Goal: Information Seeking & Learning: Learn about a topic

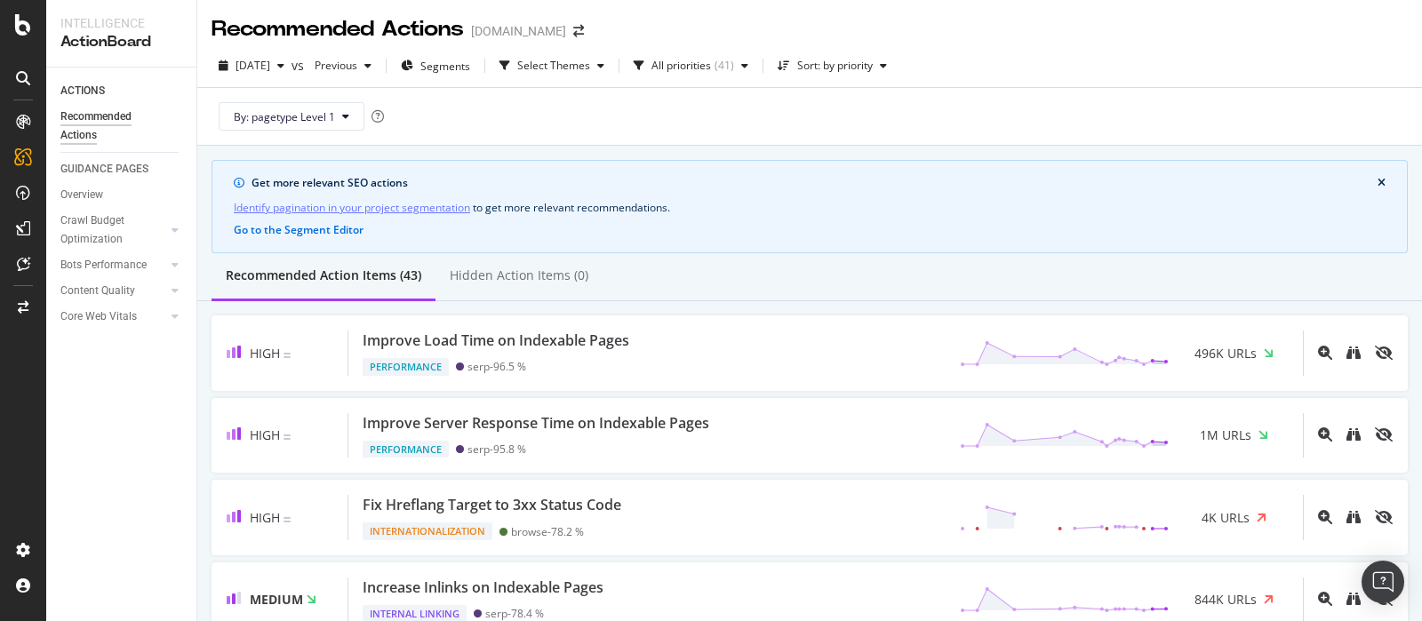
scroll to position [221, 0]
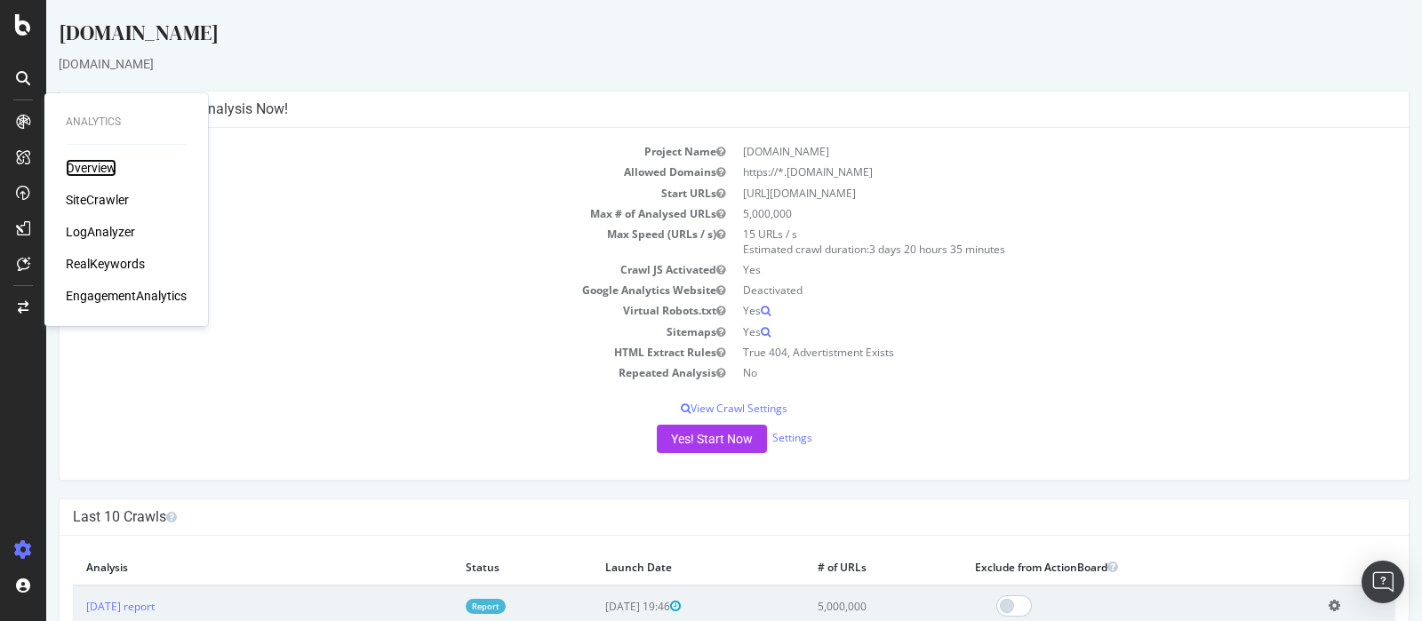
click at [93, 165] on div "Overview" at bounding box center [91, 168] width 51 height 18
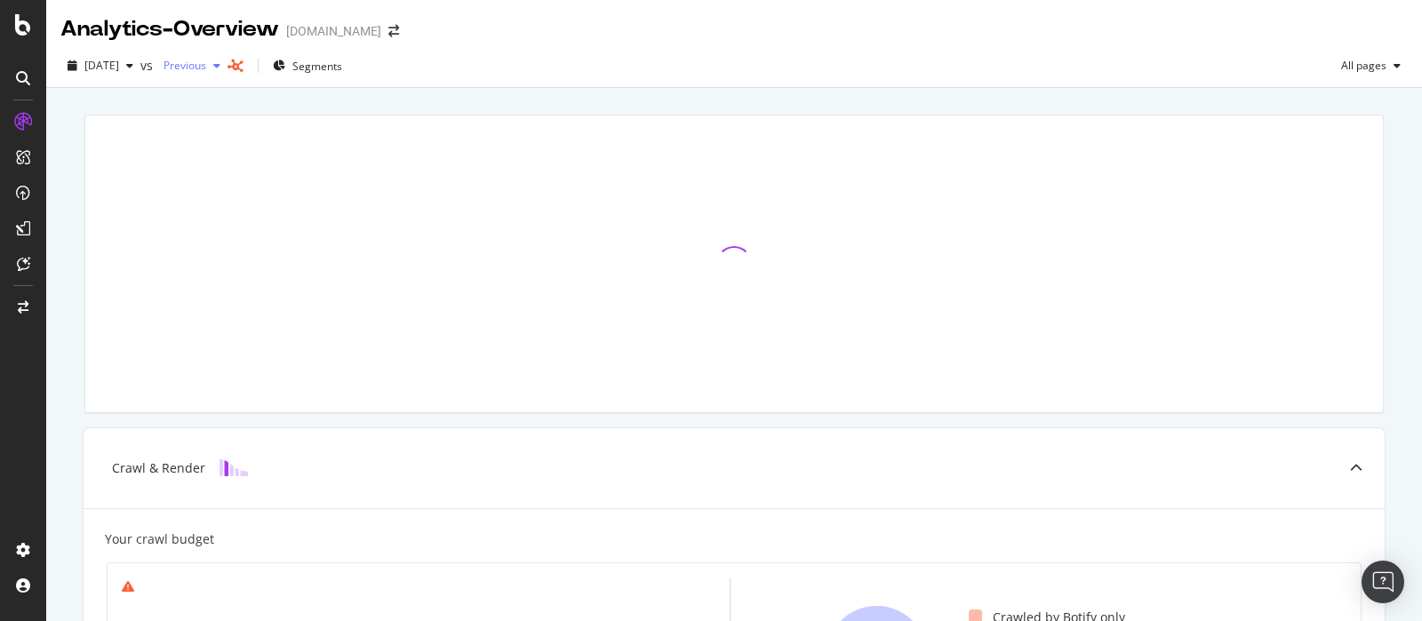
click at [227, 73] on div "Previous" at bounding box center [191, 65] width 71 height 27
click at [650, 51] on div "2025 Aug. 21st vs Previous Segments All pages" at bounding box center [733, 66] width 1375 height 44
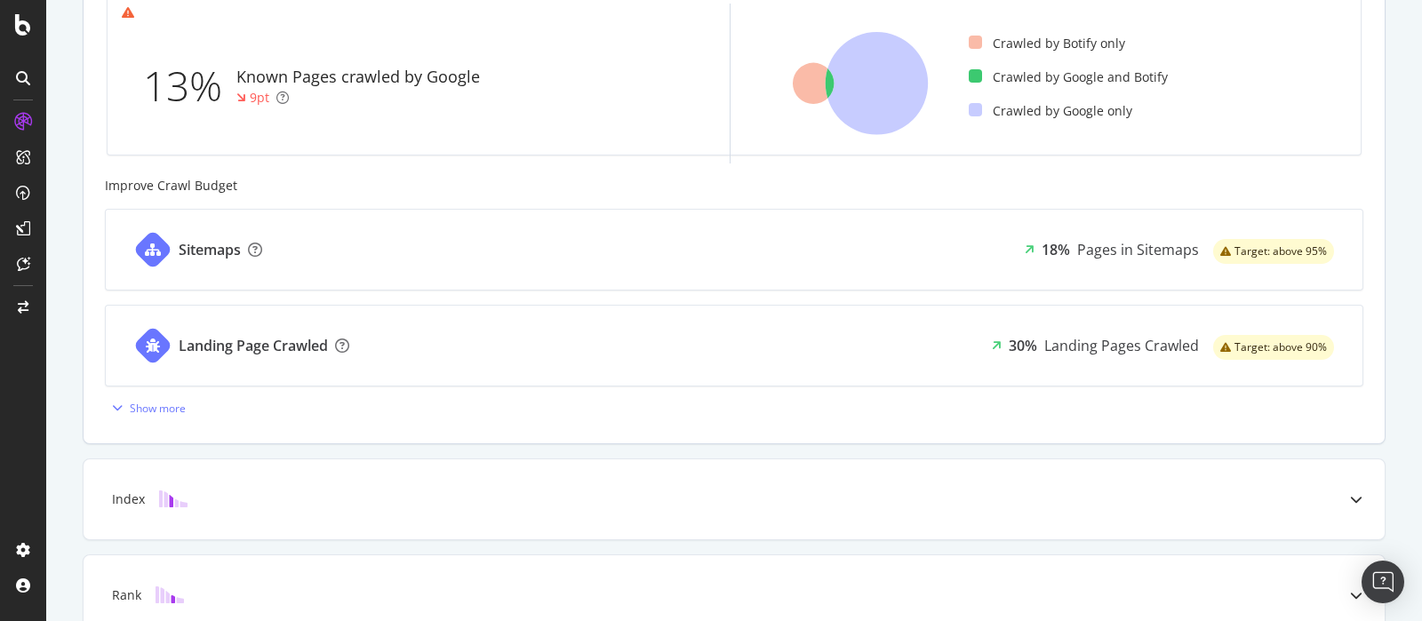
scroll to position [666, 0]
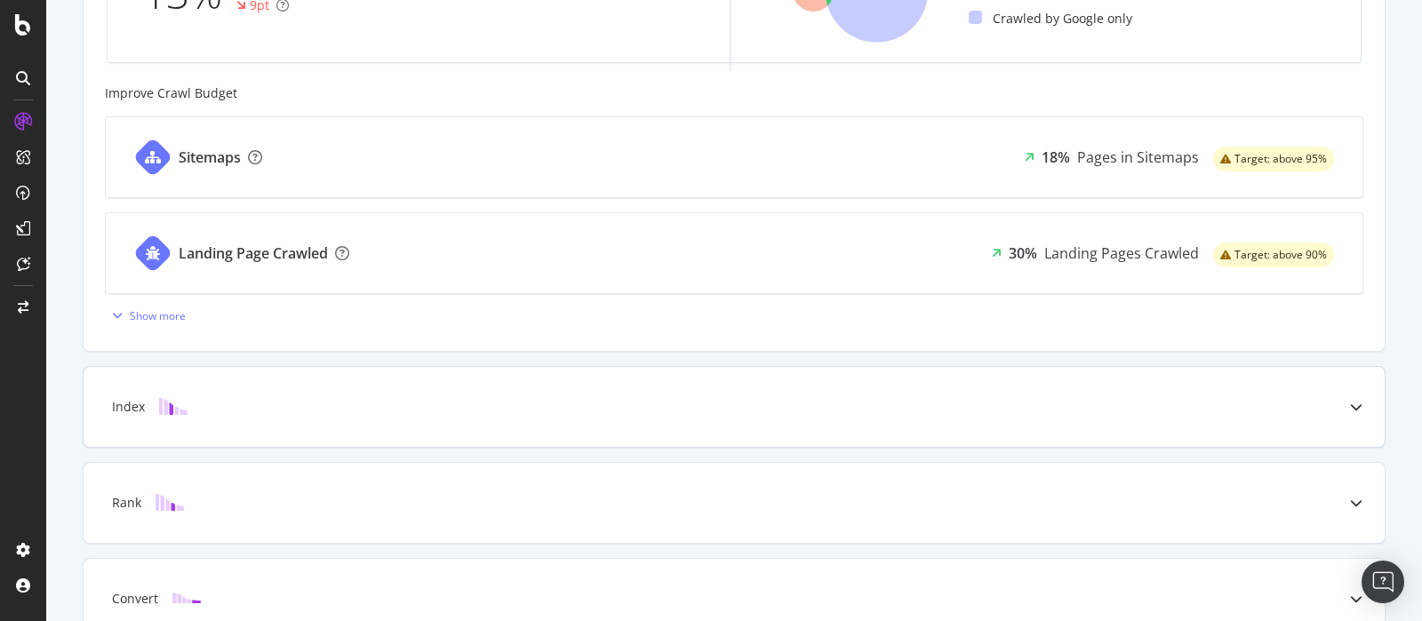
click at [1327, 407] on div at bounding box center [1355, 407] width 57 height 80
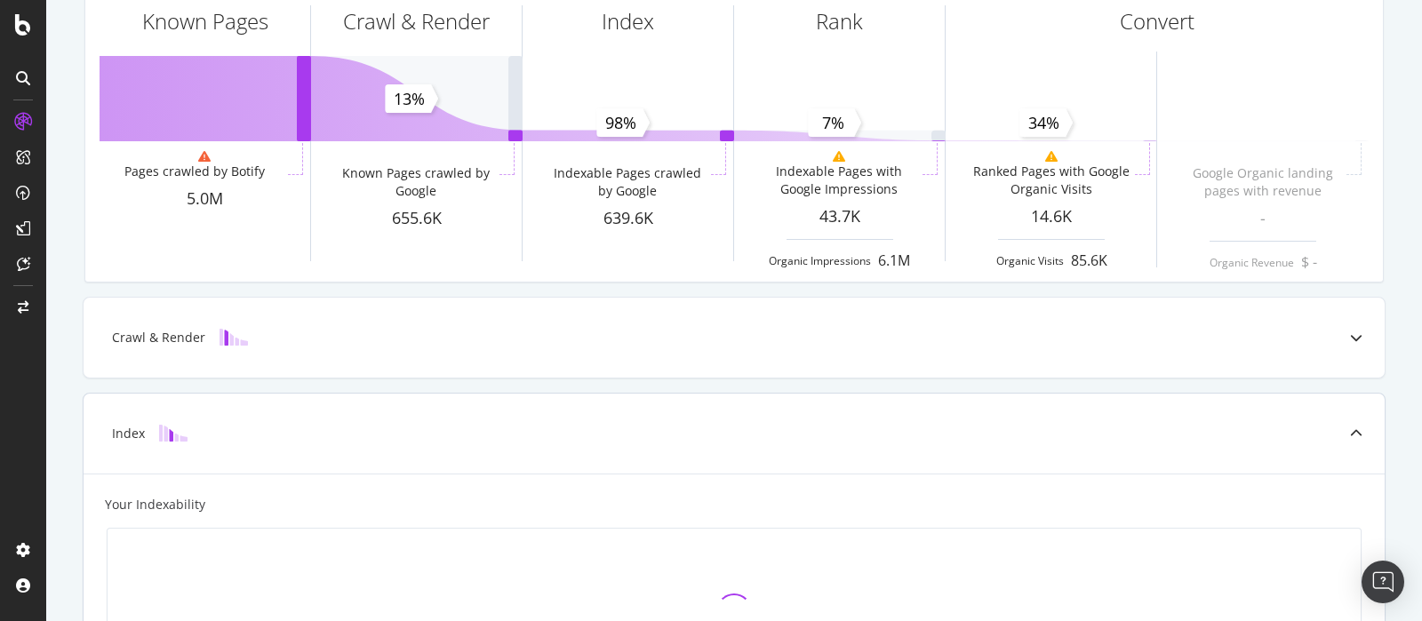
scroll to position [78, 0]
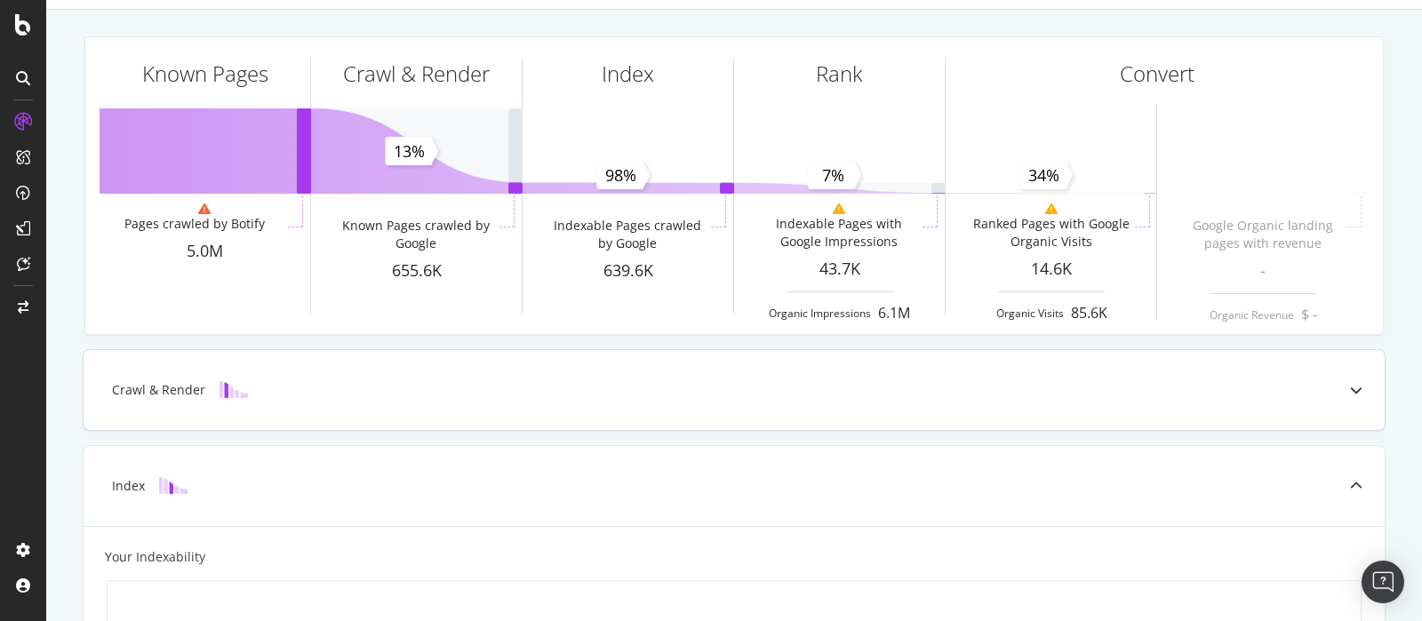
click at [1327, 393] on div at bounding box center [1355, 390] width 57 height 80
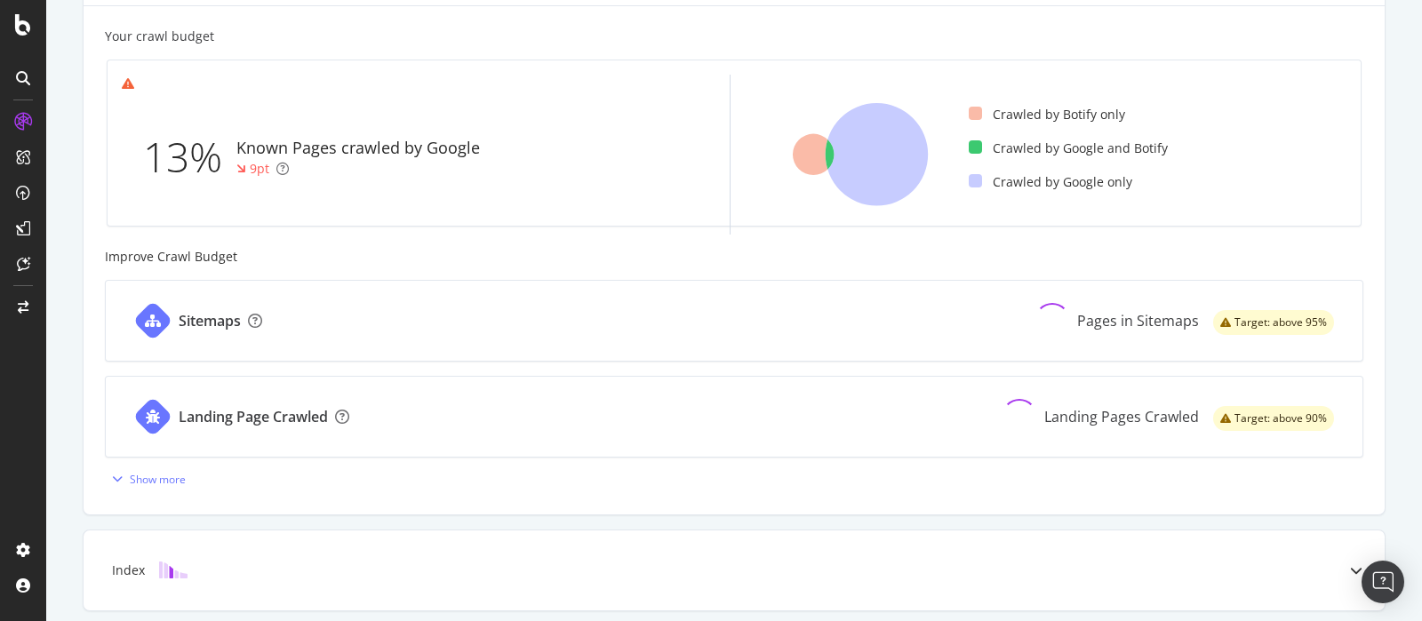
scroll to position [538, 0]
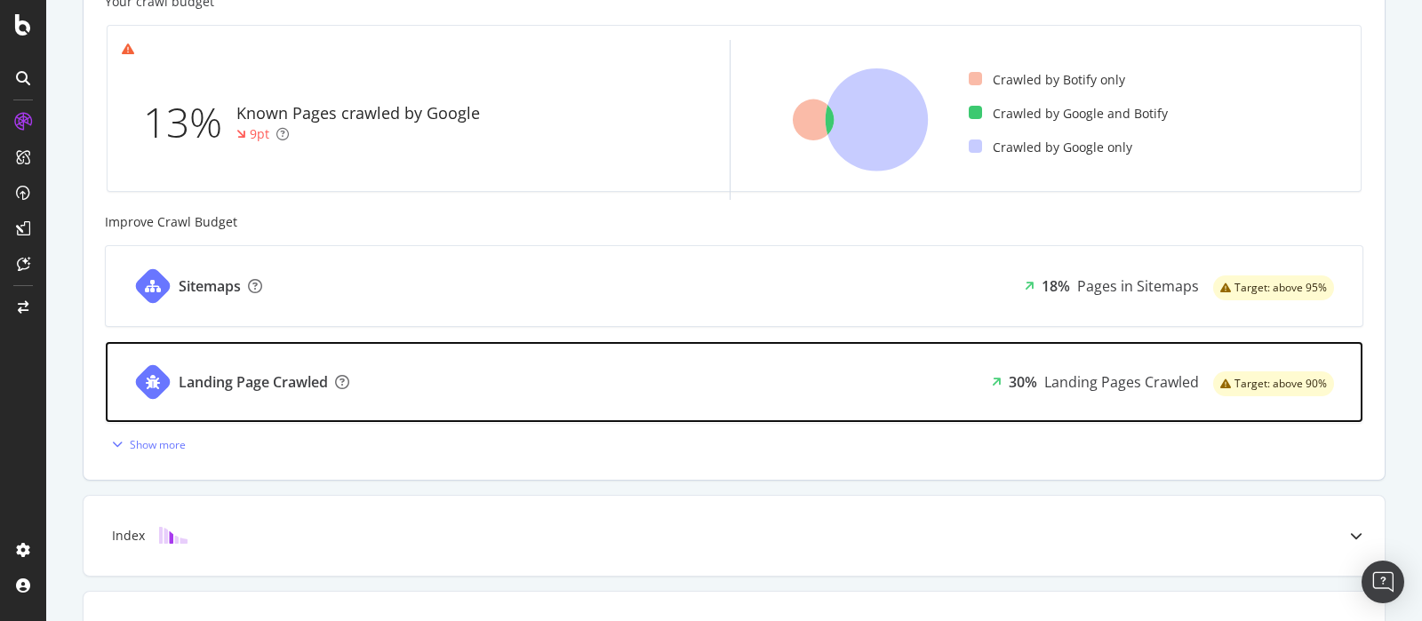
click at [863, 362] on div "Landing Page Crawled 30% Landing Pages Crawled Target: above 90%" at bounding box center [734, 382] width 1256 height 80
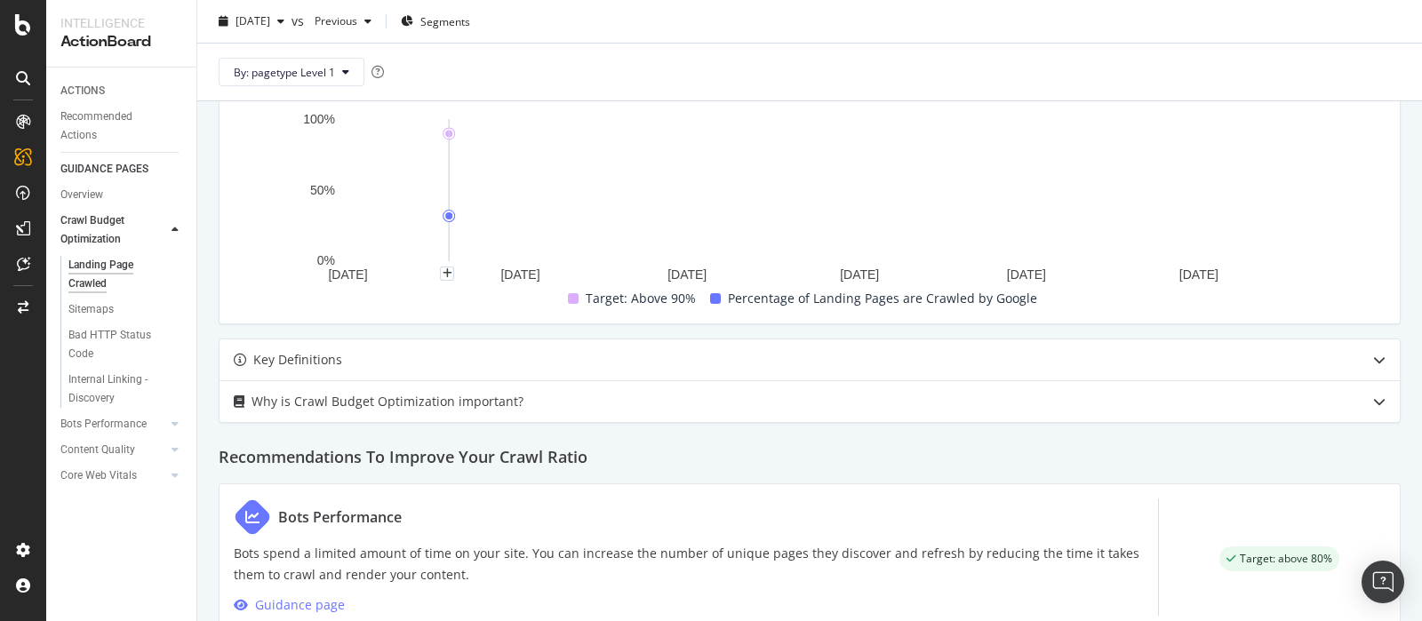
scroll to position [382, 0]
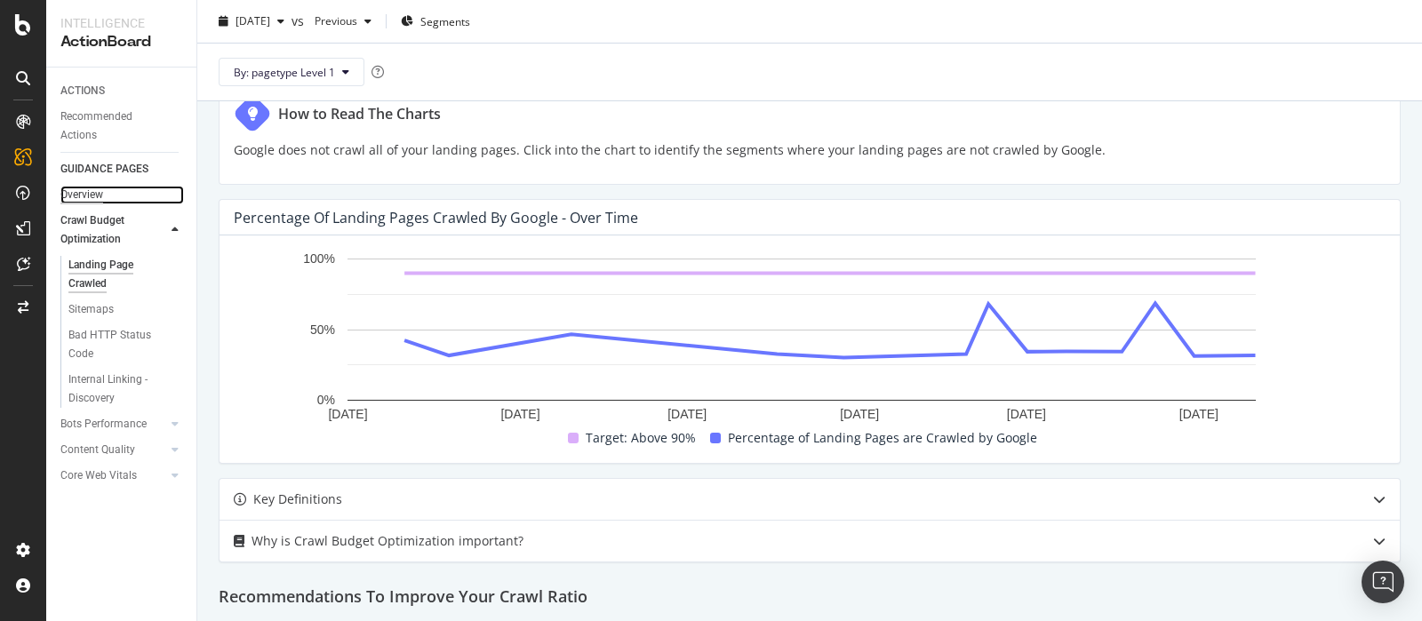
click at [94, 198] on div "Overview" at bounding box center [81, 195] width 43 height 19
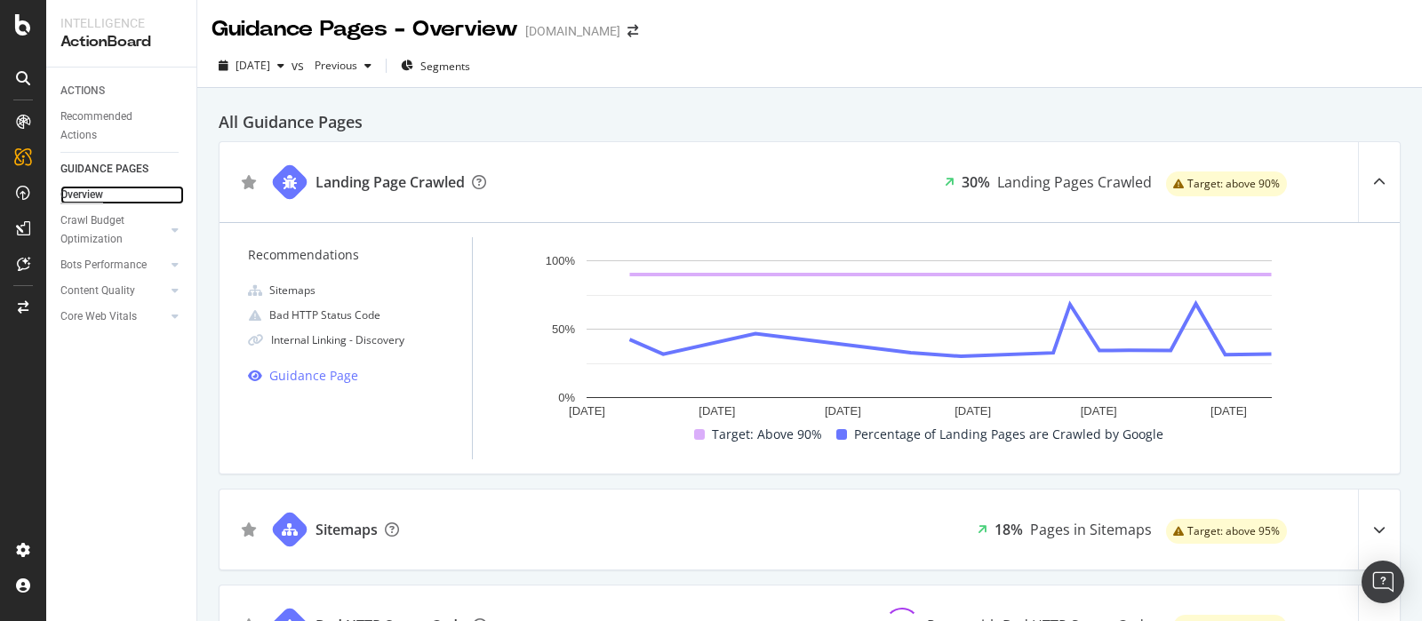
click at [87, 191] on div "Overview" at bounding box center [81, 195] width 43 height 19
click at [470, 68] on span "Segments" at bounding box center [445, 66] width 50 height 15
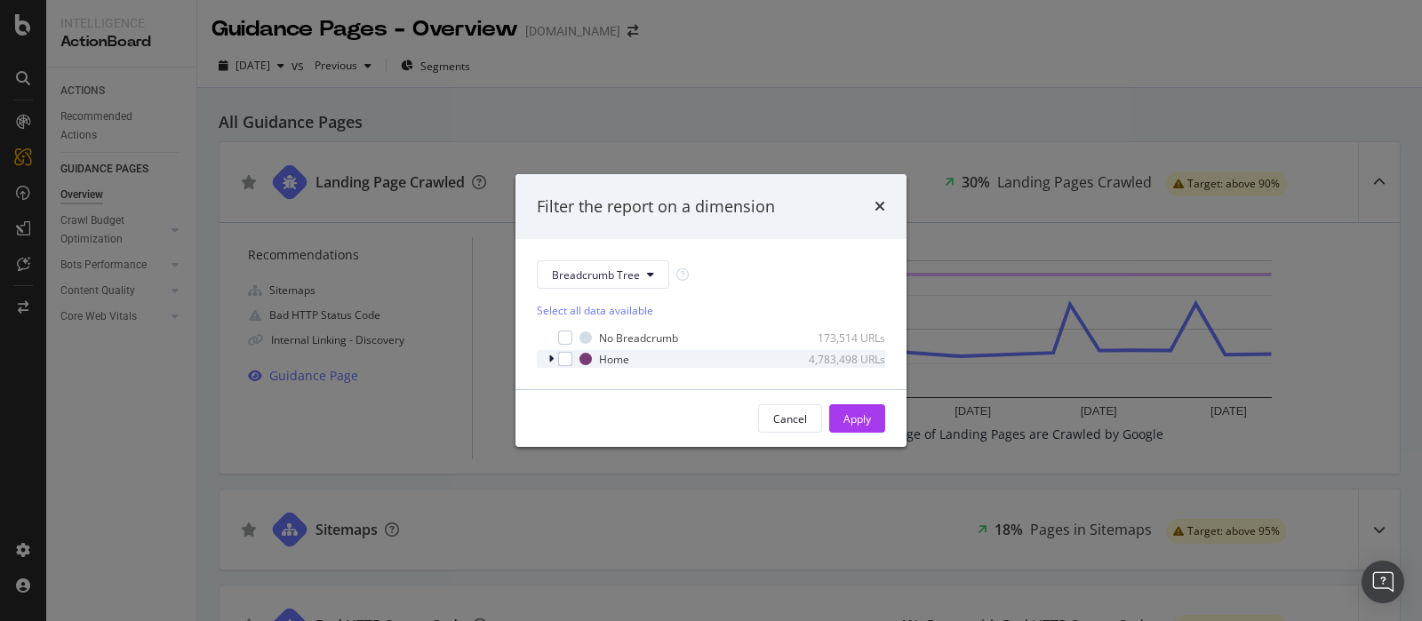
click at [541, 354] on div "Home 4,783,498 URLs" at bounding box center [711, 359] width 348 height 18
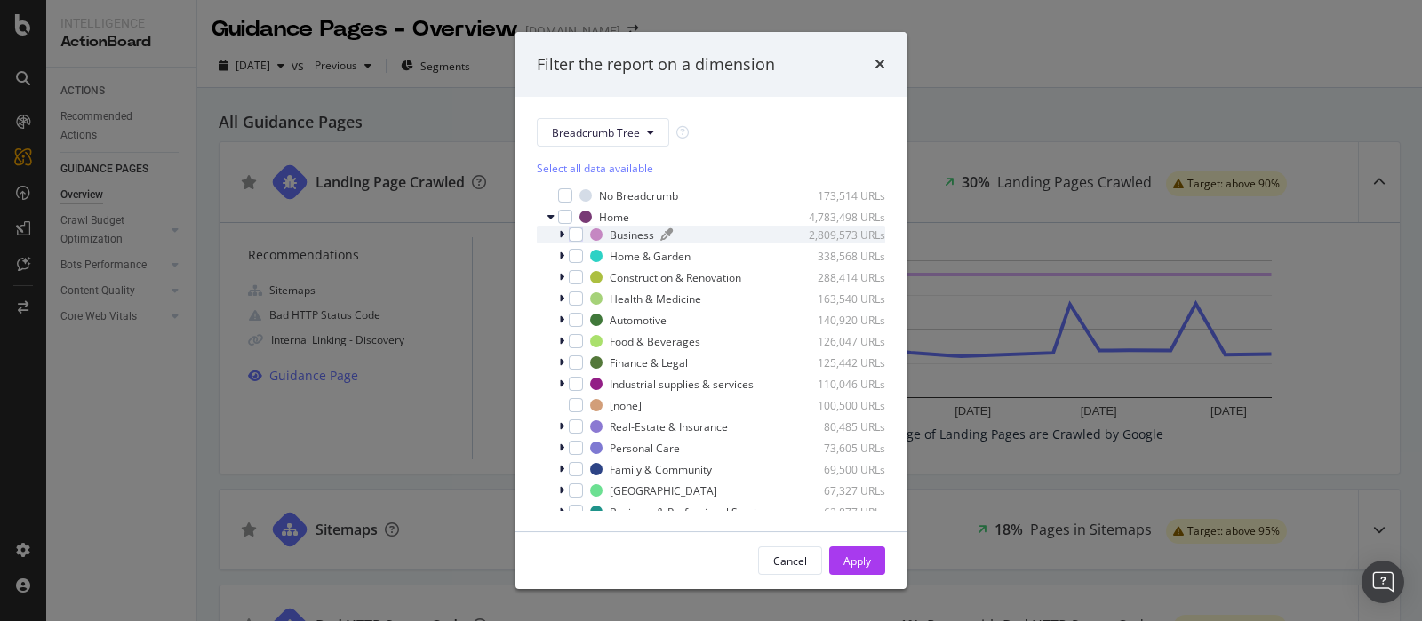
click at [721, 231] on div "modal" at bounding box center [726, 234] width 130 height 11
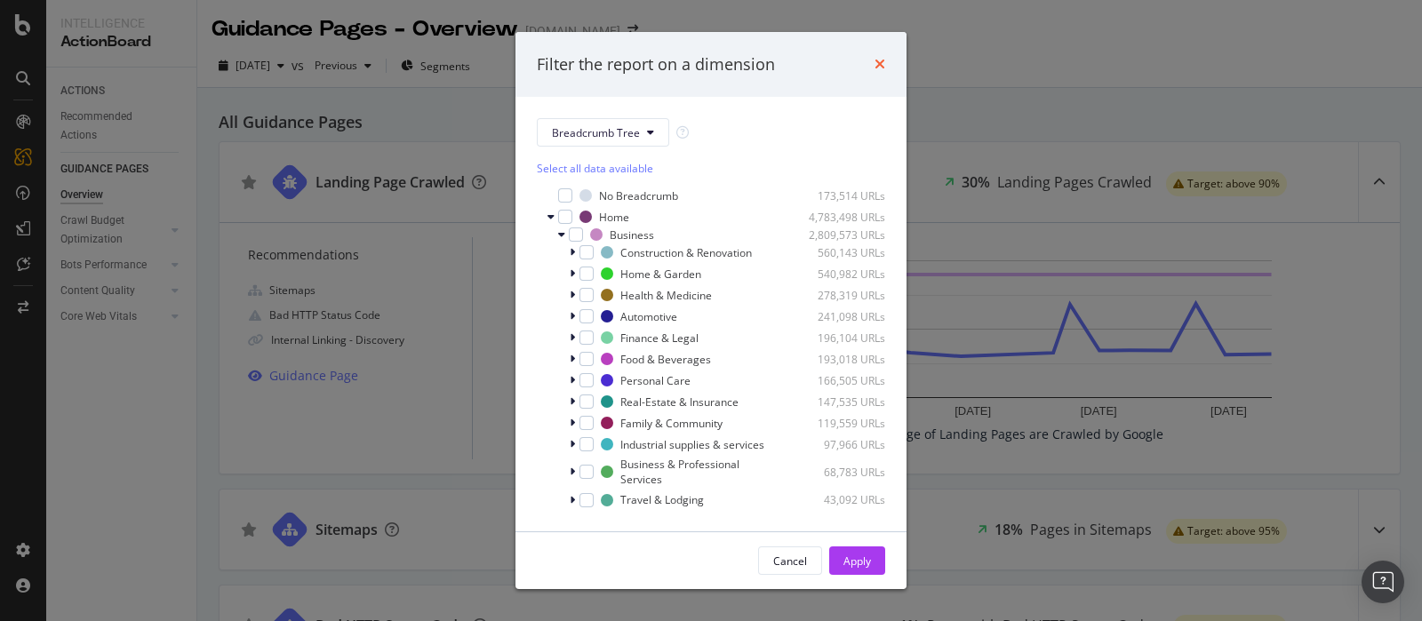
click at [881, 60] on icon "times" at bounding box center [879, 64] width 11 height 14
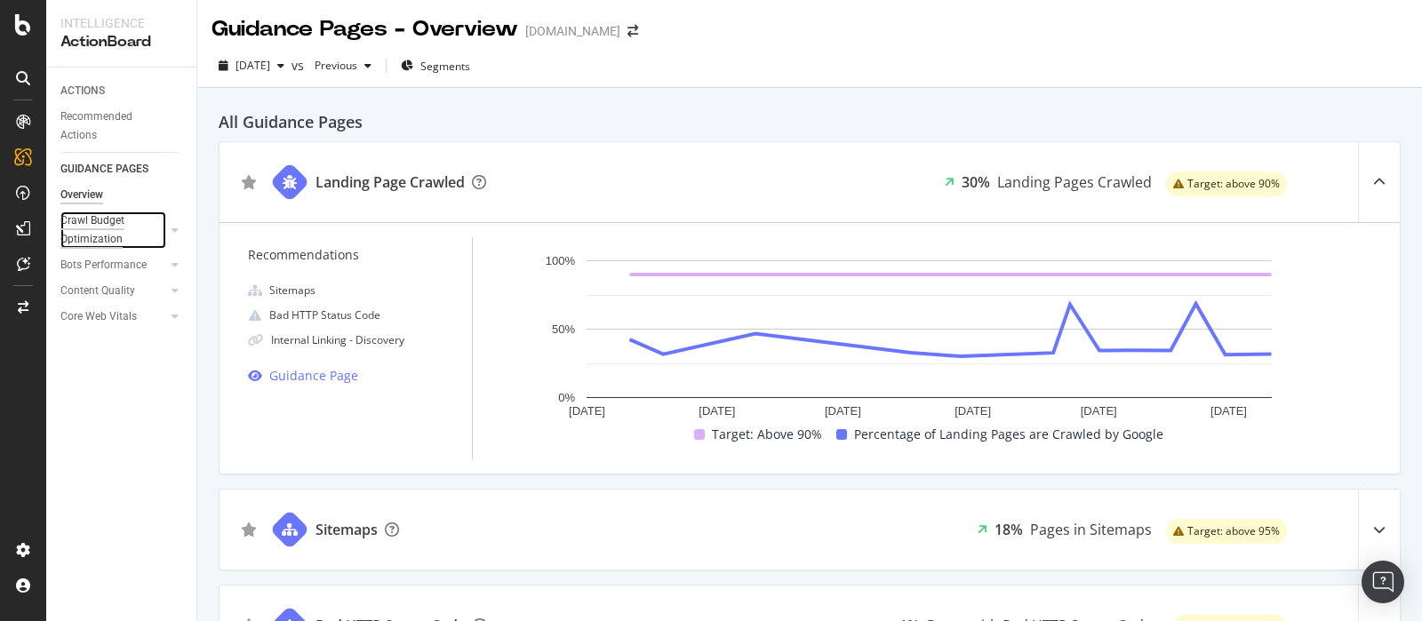
click at [110, 228] on div "Crawl Budget Optimization" at bounding box center [106, 229] width 93 height 37
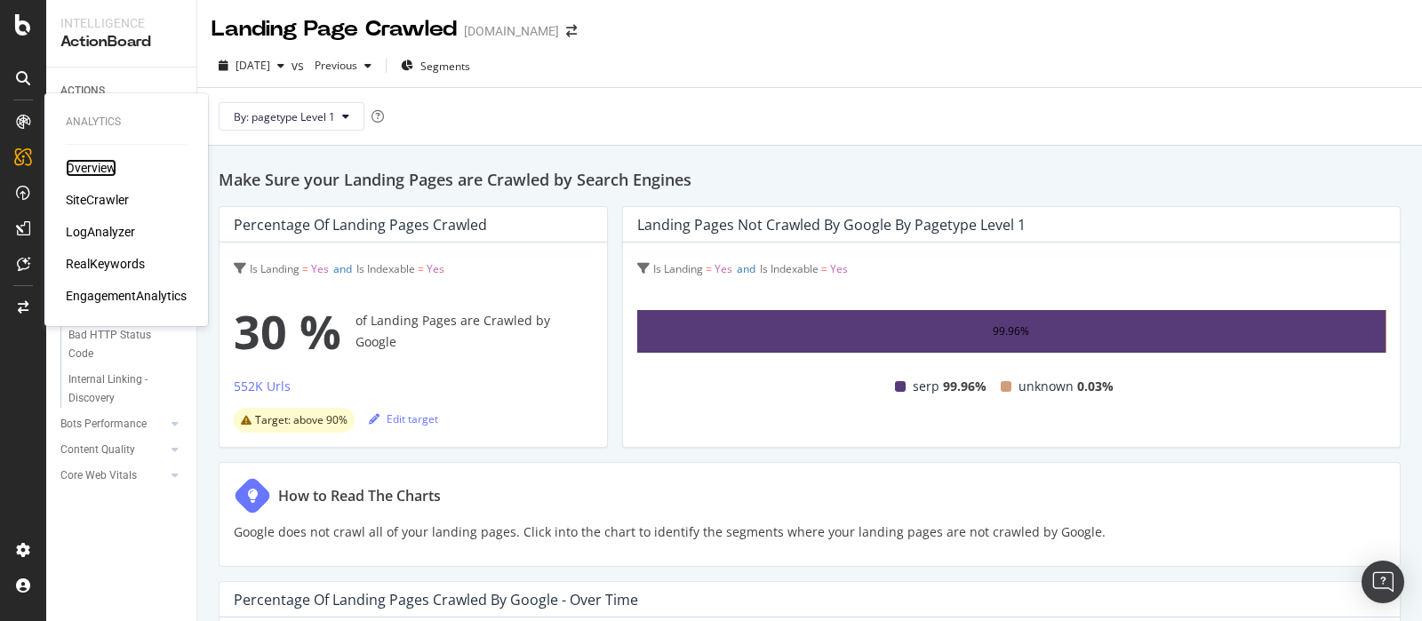
click at [83, 166] on div "Overview" at bounding box center [91, 168] width 51 height 18
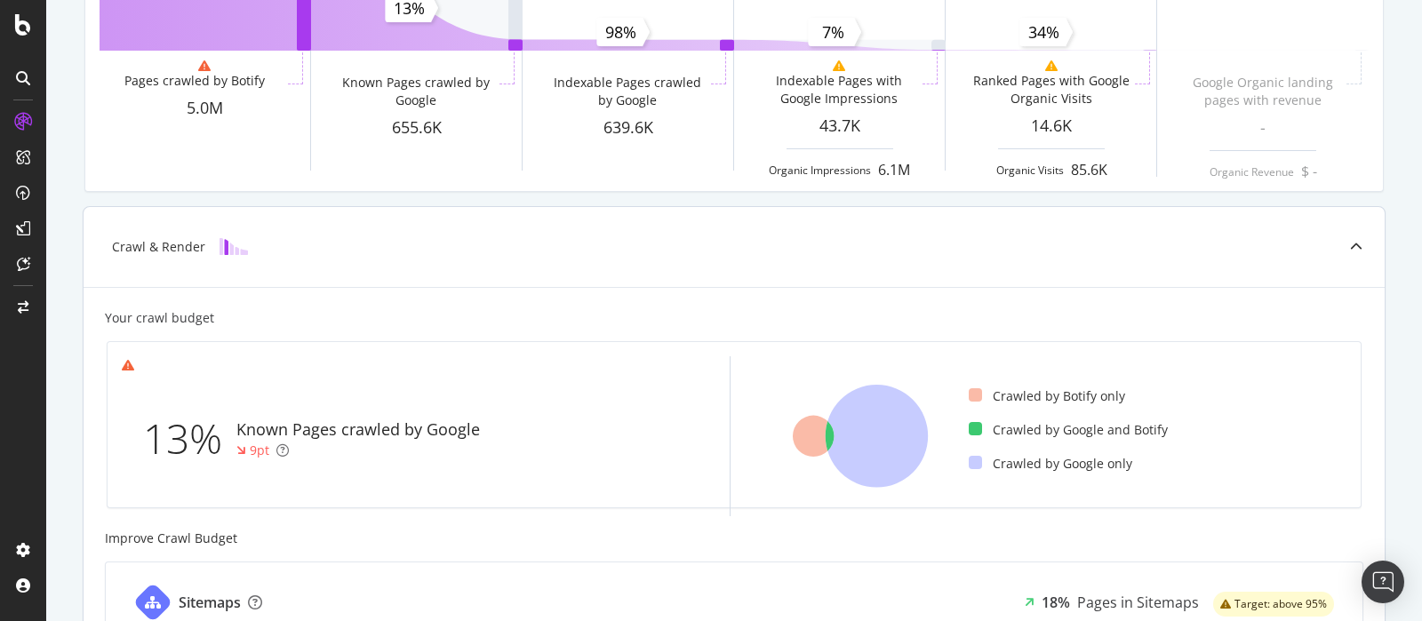
scroll to position [759, 0]
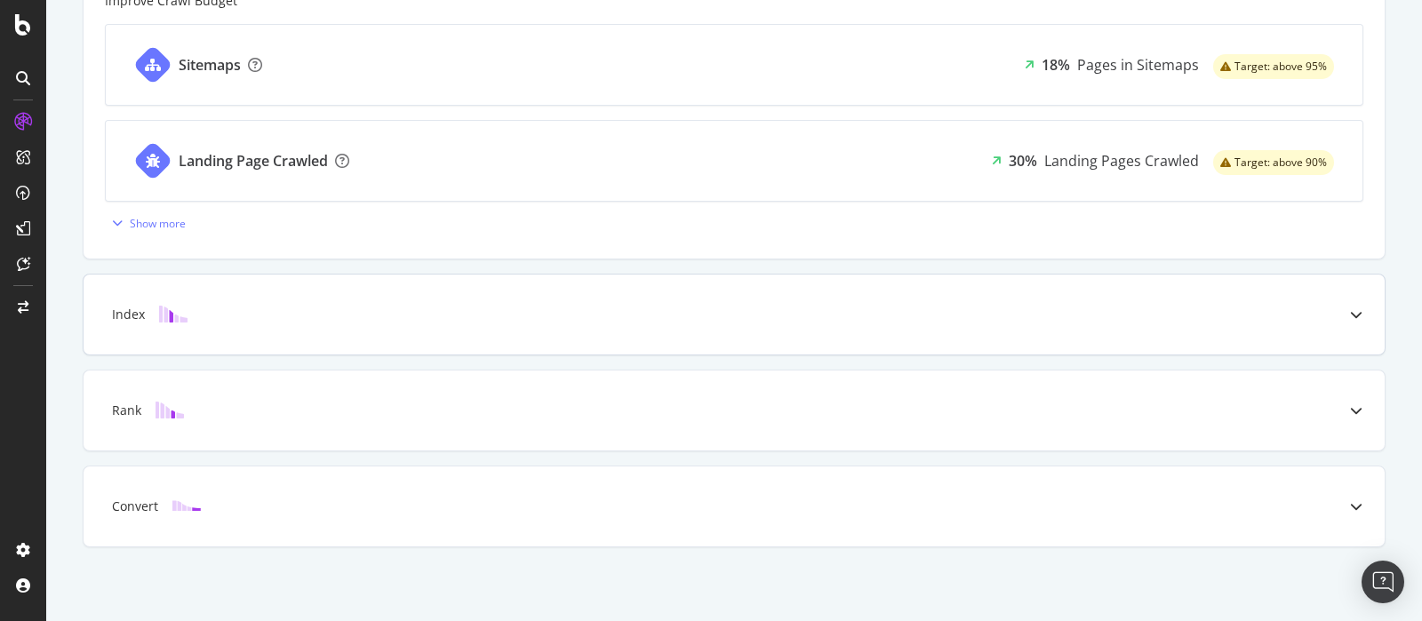
click at [1343, 302] on div at bounding box center [1355, 315] width 57 height 80
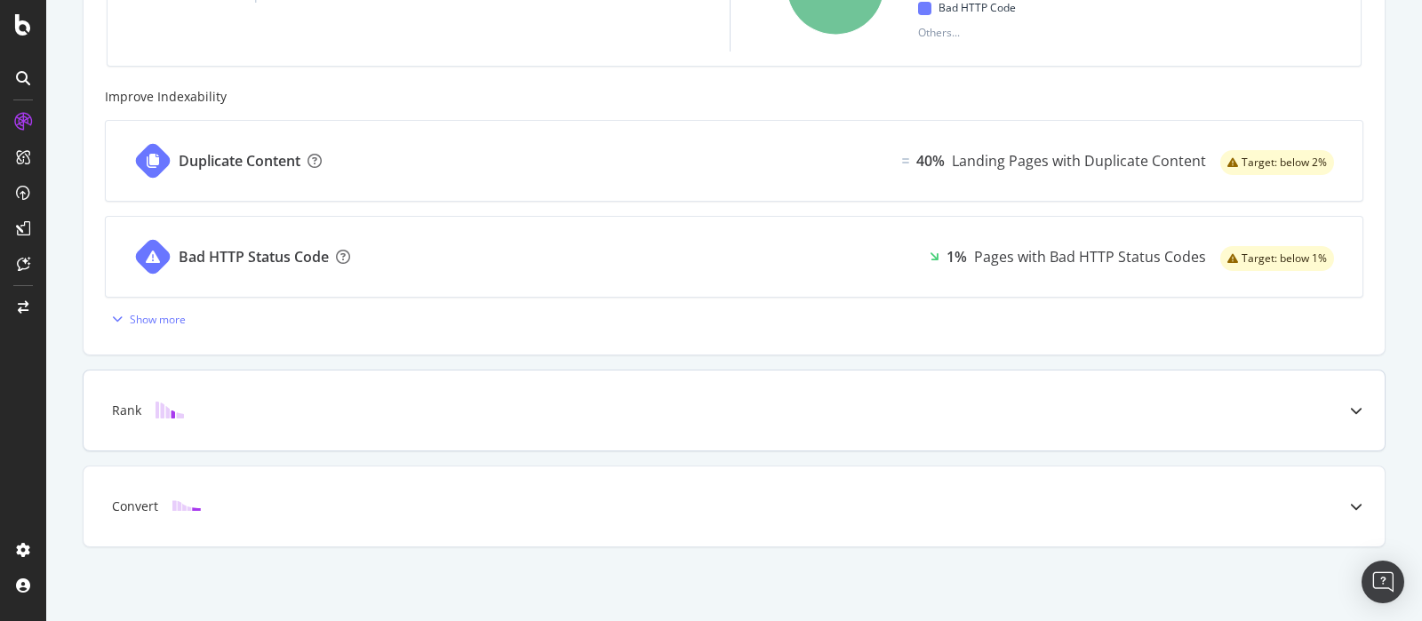
click at [1335, 403] on div at bounding box center [1355, 411] width 57 height 80
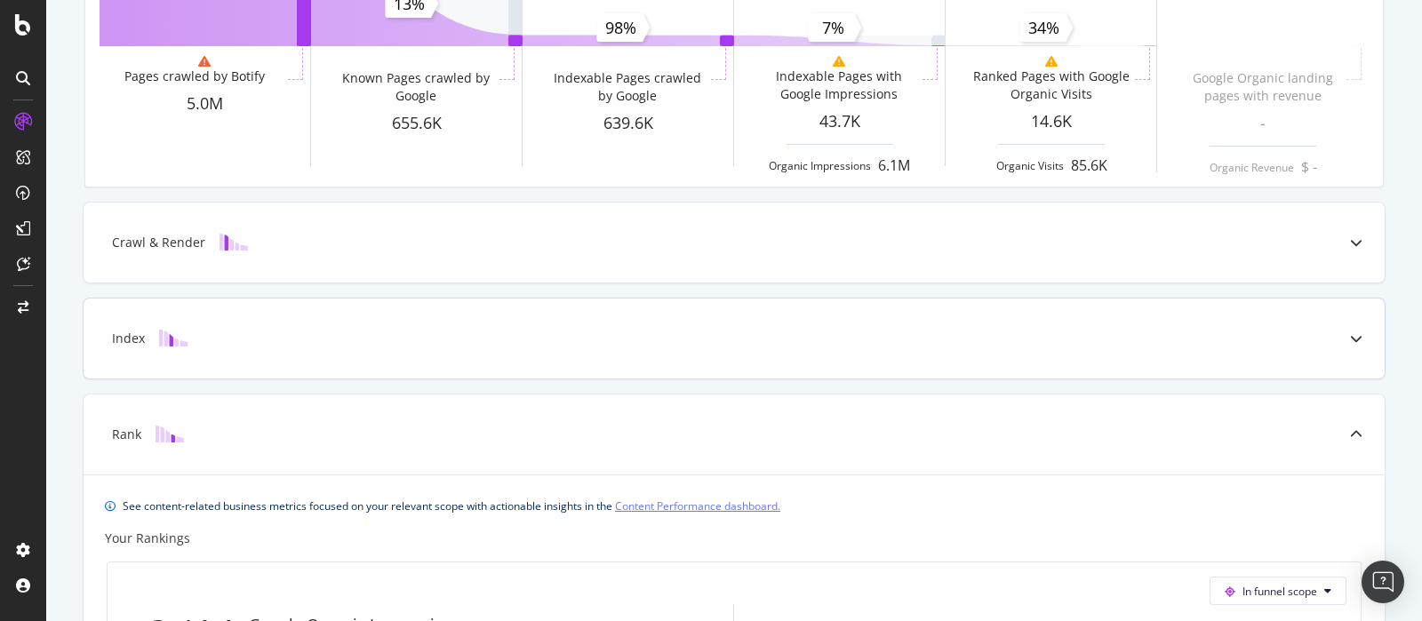
scroll to position [224, 0]
click at [100, 201] on div "ActionBoard" at bounding box center [100, 204] width 69 height 18
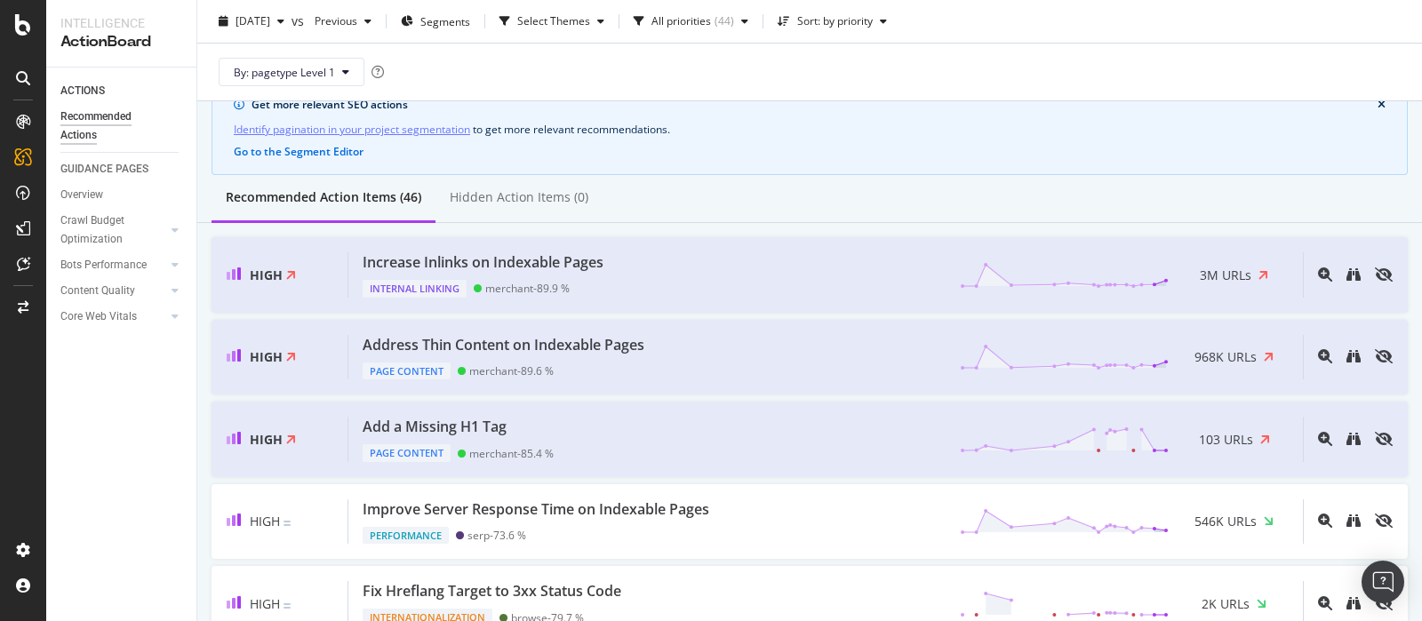
scroll to position [110, 0]
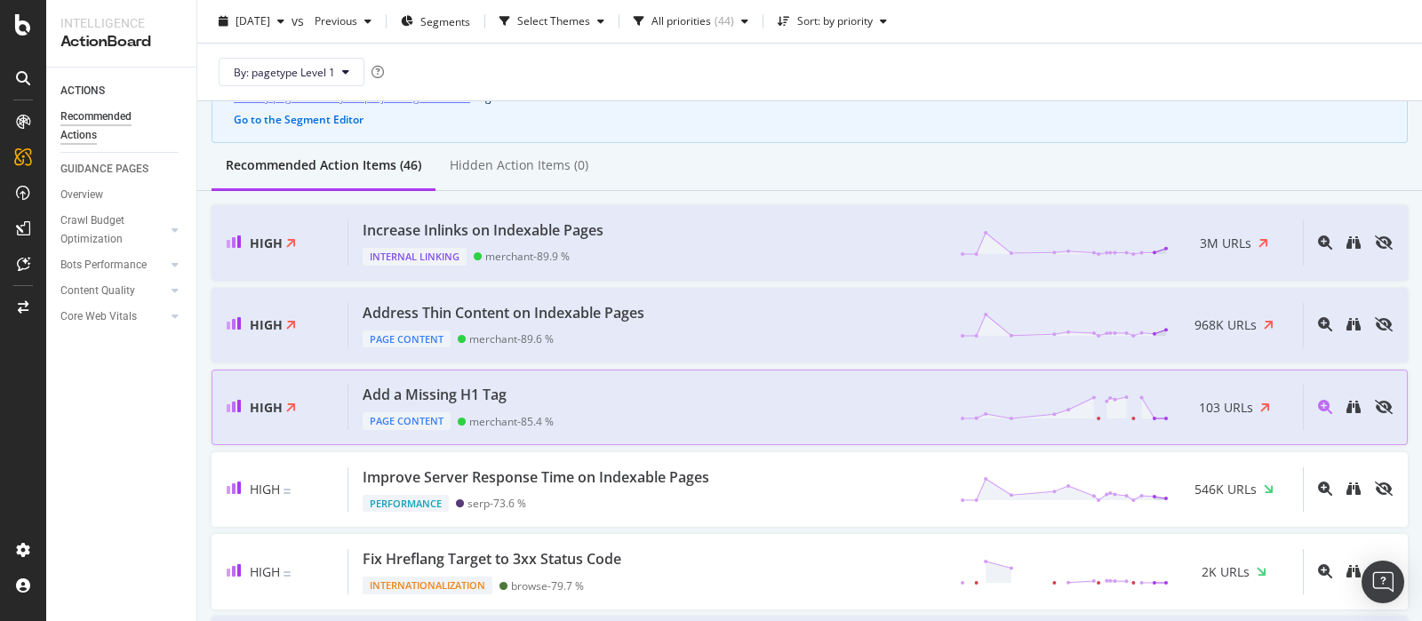
click at [654, 416] on div "Add a Missing H1 Tag Page Content merchant - 85.4 % 103 URLs" at bounding box center [825, 407] width 954 height 45
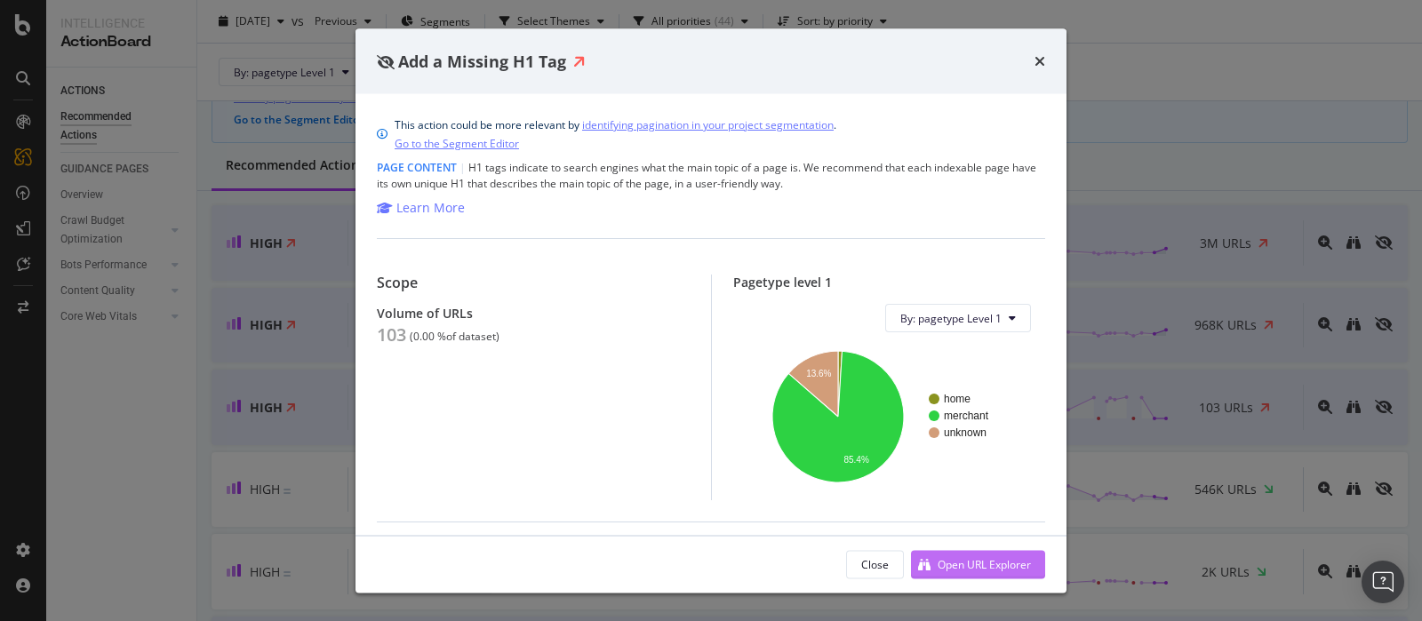
click at [1022, 562] on div "Open URL Explorer" at bounding box center [983, 563] width 93 height 15
click at [1038, 59] on icon "times" at bounding box center [1039, 61] width 11 height 14
